Goal: Information Seeking & Learning: Learn about a topic

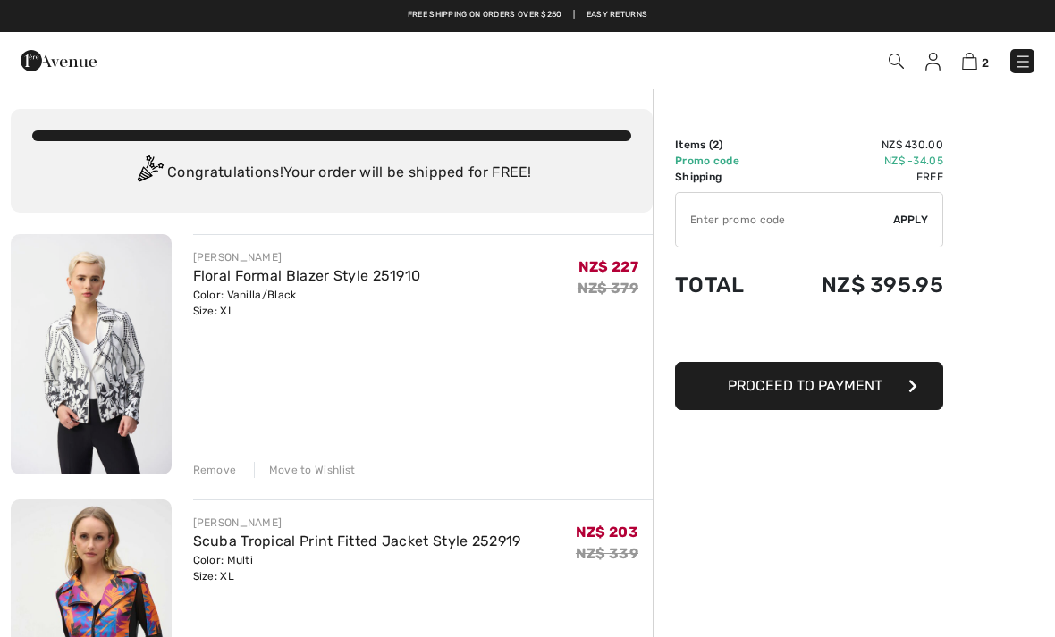
click at [274, 271] on link "Floral Formal Blazer Style 251910" at bounding box center [307, 275] width 228 height 17
click at [51, 327] on img at bounding box center [91, 354] width 161 height 241
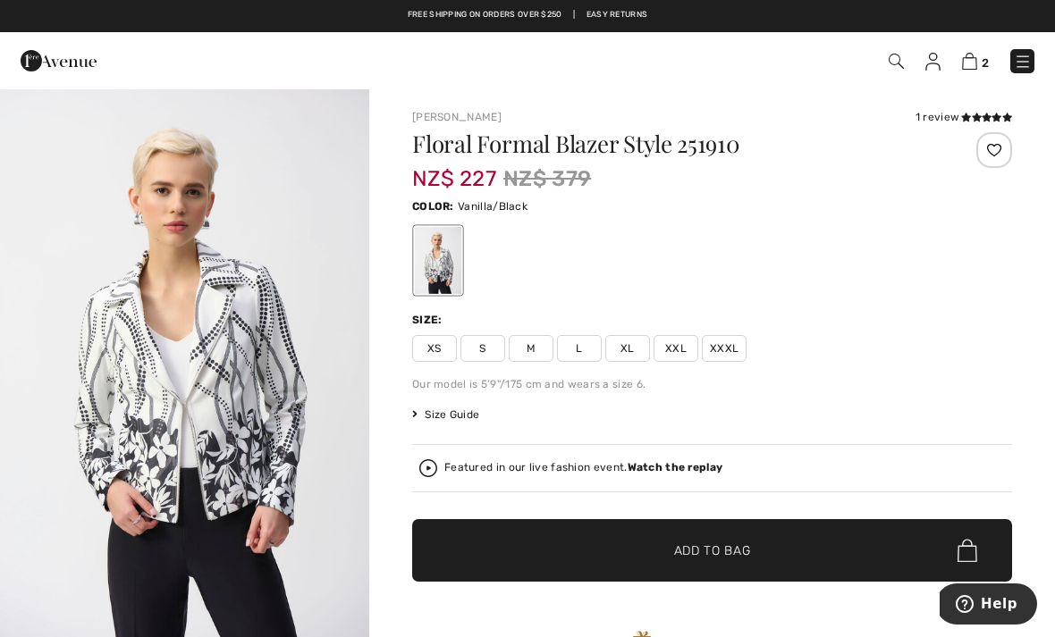
click at [60, 59] on img at bounding box center [59, 61] width 76 height 36
click at [41, 62] on img at bounding box center [59, 61] width 76 height 36
click at [30, 61] on img at bounding box center [59, 61] width 76 height 36
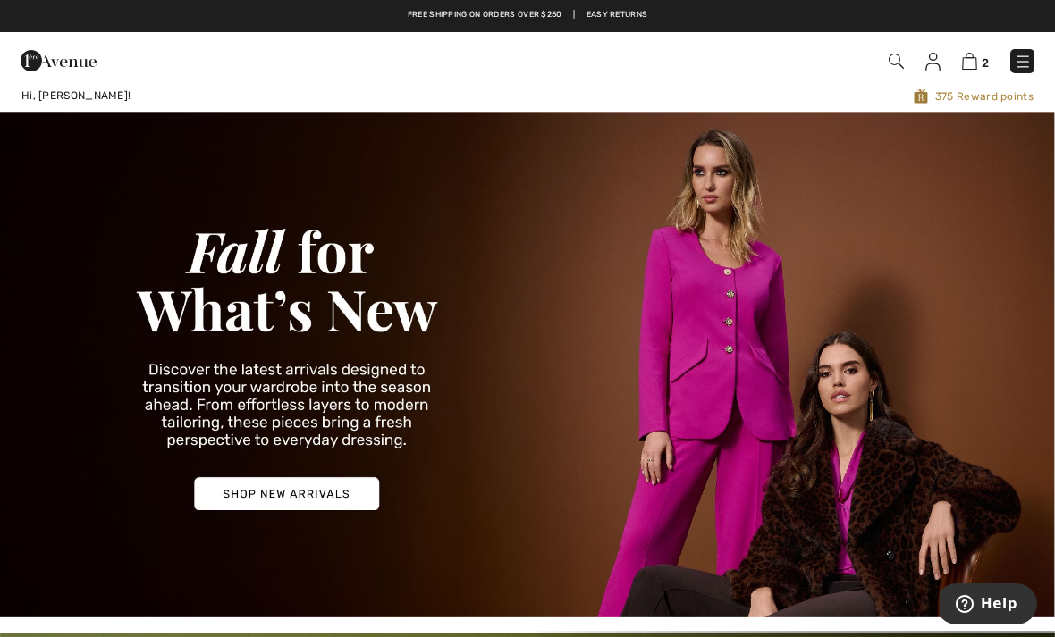
click at [241, 508] on img at bounding box center [527, 365] width 1055 height 506
click at [274, 490] on img at bounding box center [527, 365] width 1055 height 506
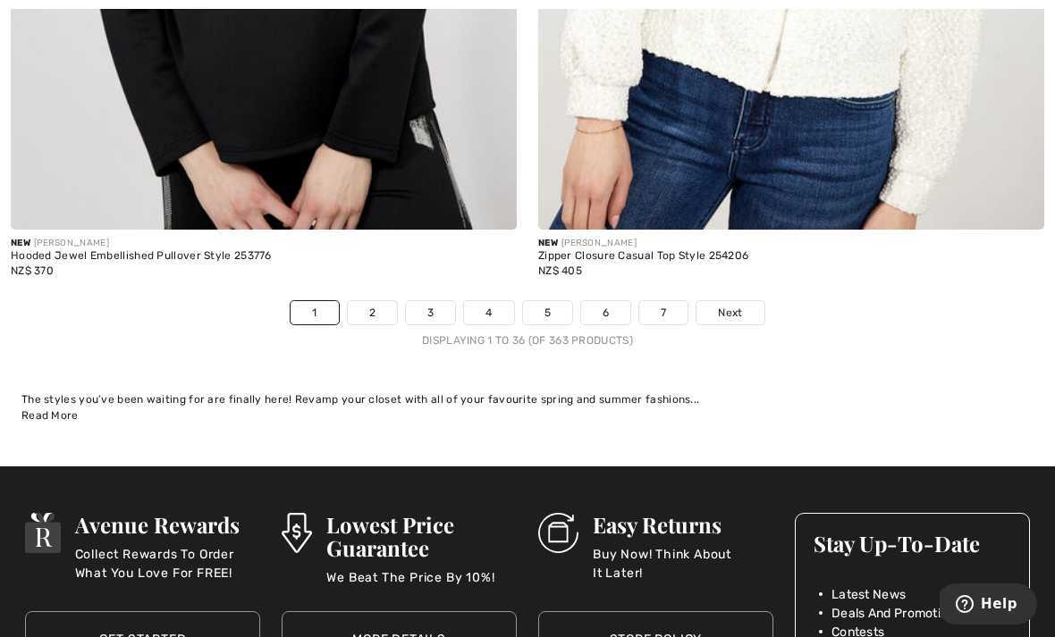
scroll to position [15507, 0]
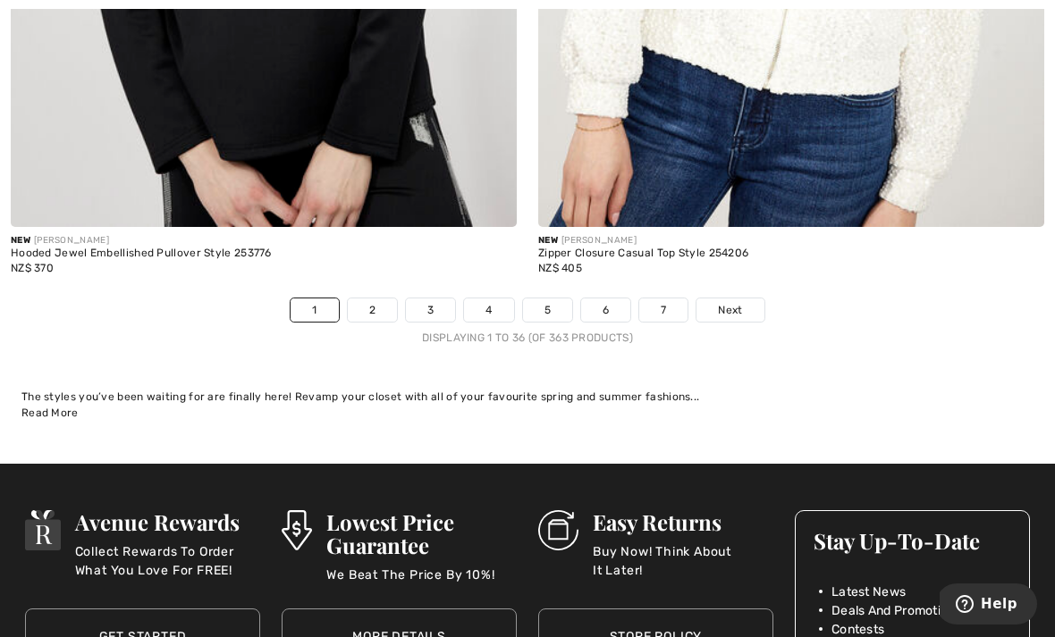
click at [367, 299] on link "2" at bounding box center [372, 310] width 49 height 23
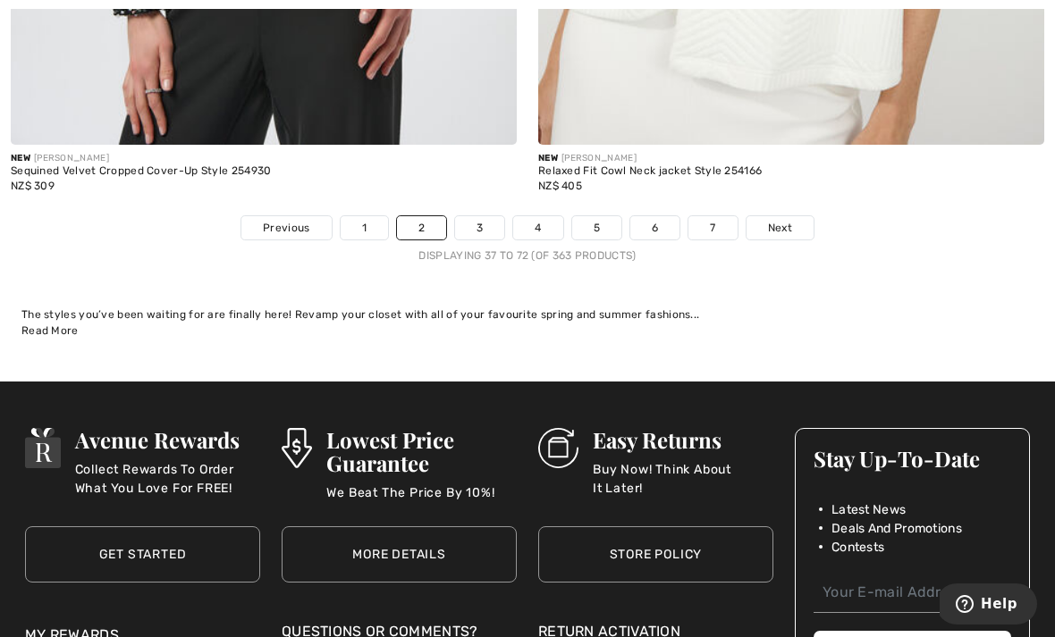
scroll to position [15522, 0]
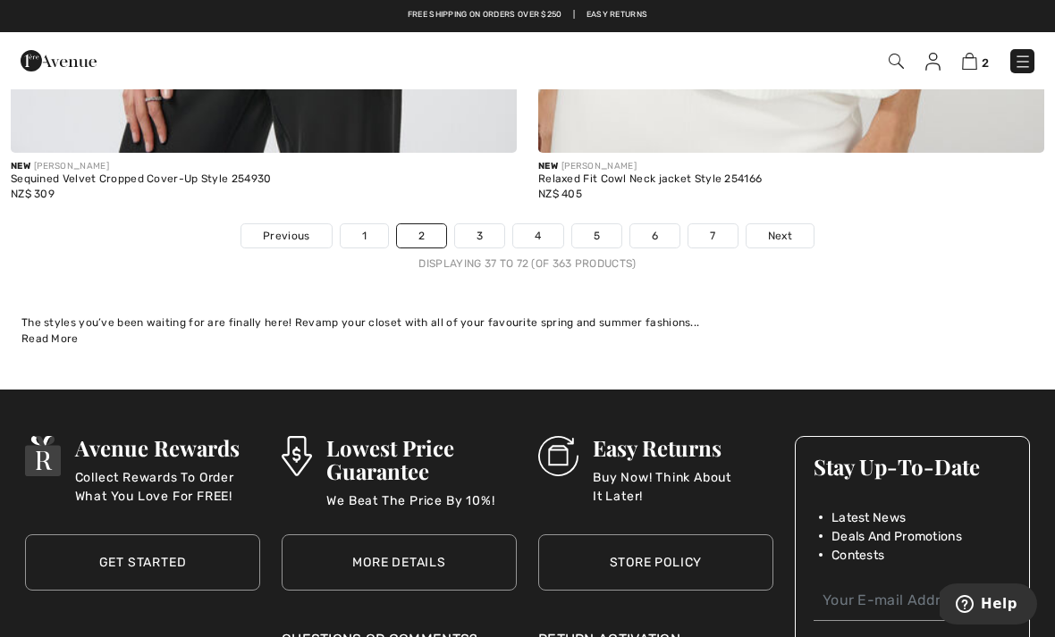
click at [479, 224] on link "3" at bounding box center [479, 235] width 49 height 23
click at [493, 224] on link "3" at bounding box center [479, 235] width 49 height 23
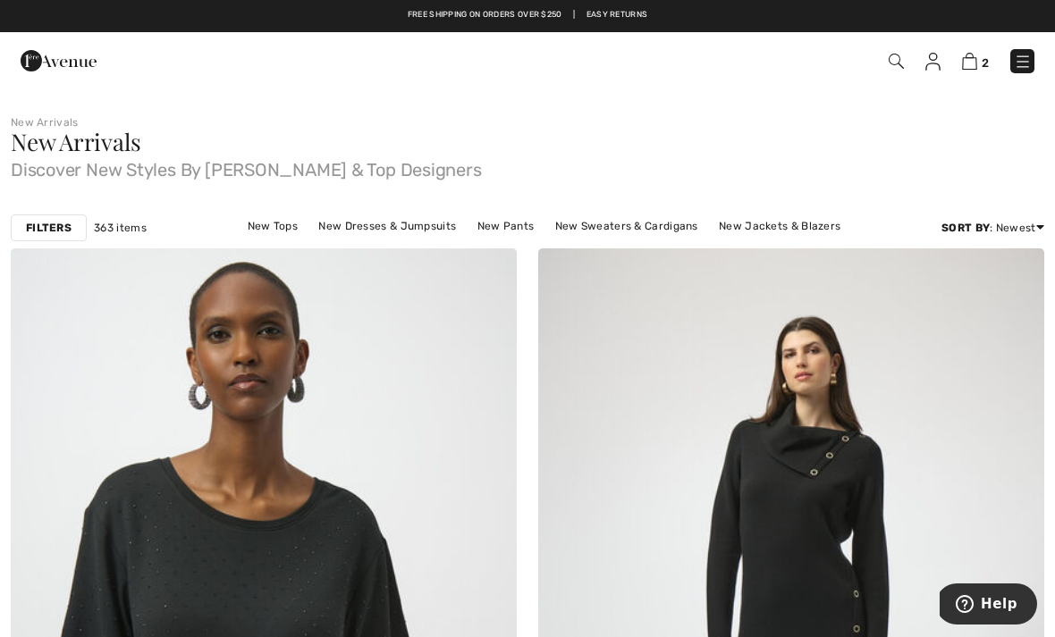
click at [894, 56] on img at bounding box center [896, 61] width 15 height 15
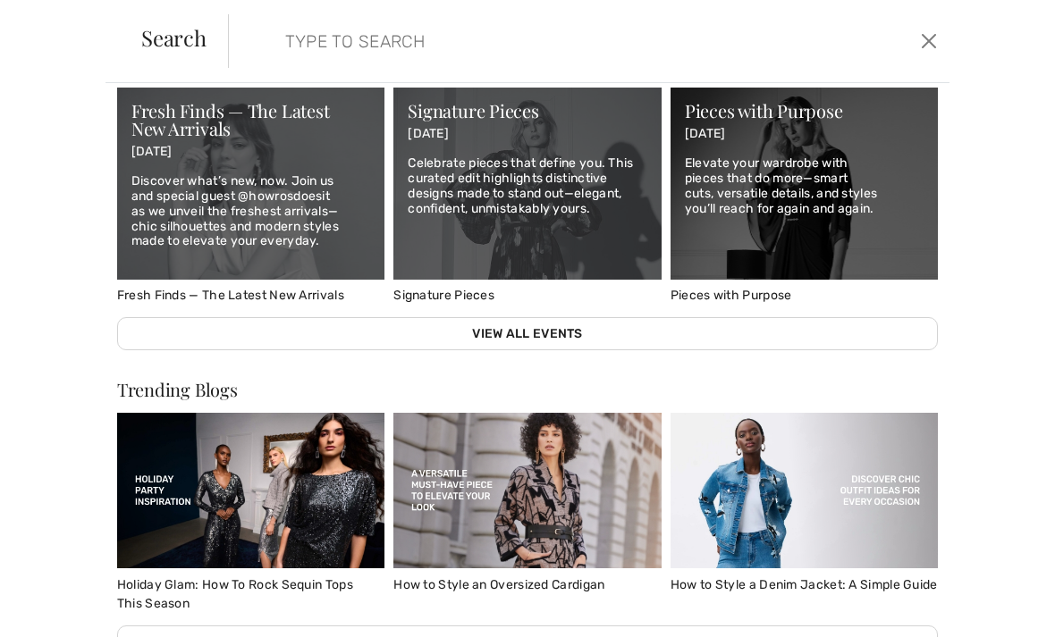
scroll to position [1707, 0]
click at [1045, 477] on div "We think you will love New JOSEPH RIBKOFF Loose Fit Puff Sleeve Blouse Style 25…" at bounding box center [527, 360] width 1055 height 554
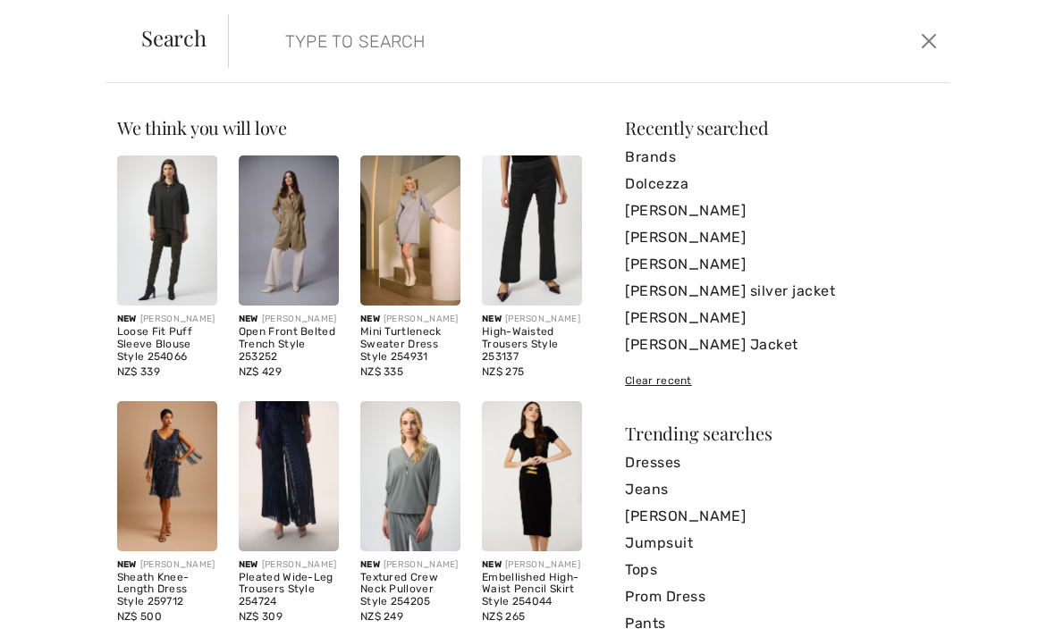
scroll to position [0, 0]
